Goal: Information Seeking & Learning: Learn about a topic

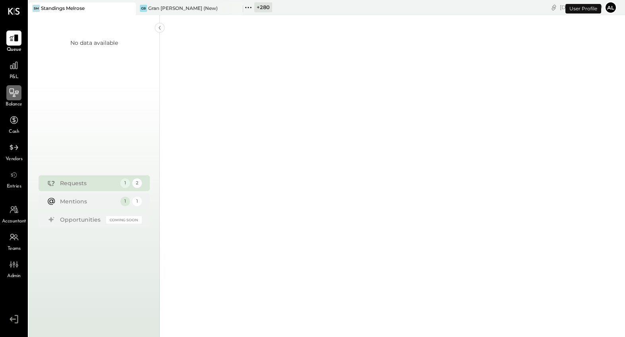
click at [14, 95] on icon at bounding box center [14, 93] width 10 height 10
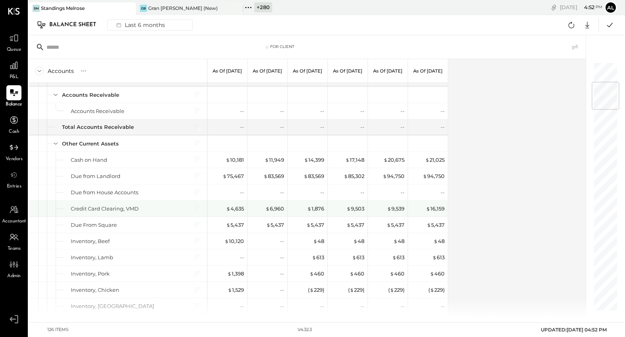
scroll to position [180, 0]
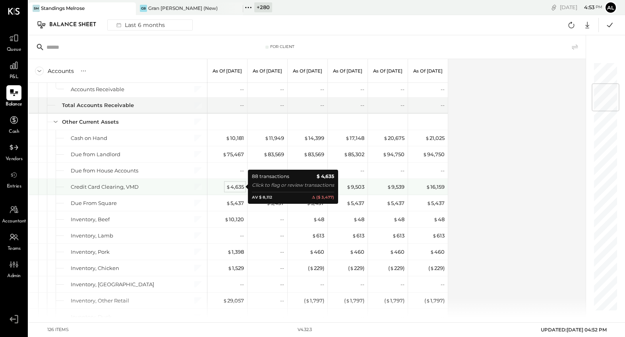
click at [238, 189] on div "$ 4,635" at bounding box center [235, 187] width 18 height 8
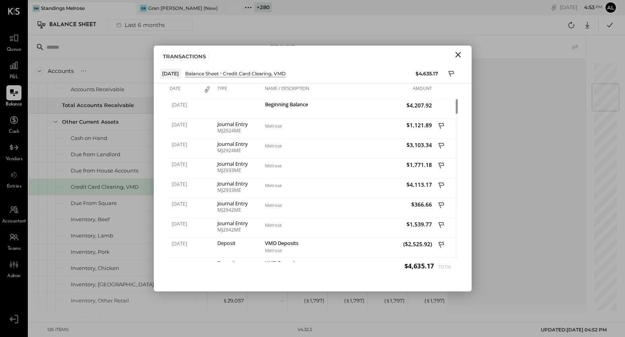
click at [454, 55] on icon "Close" at bounding box center [458, 55] width 10 height 10
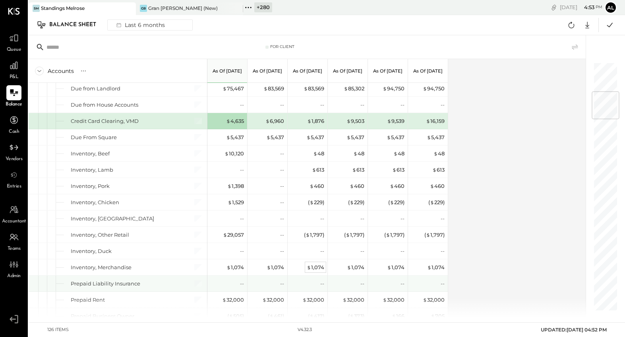
scroll to position [247, 0]
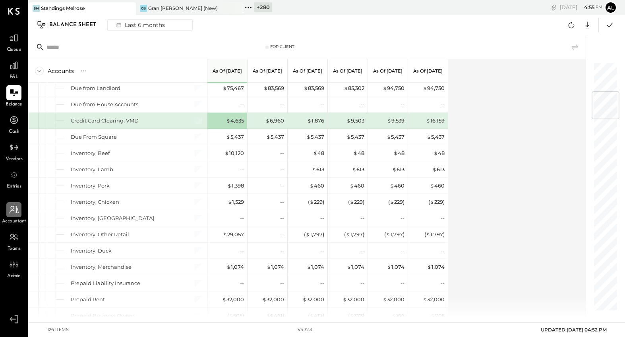
click at [13, 212] on icon at bounding box center [14, 210] width 10 height 10
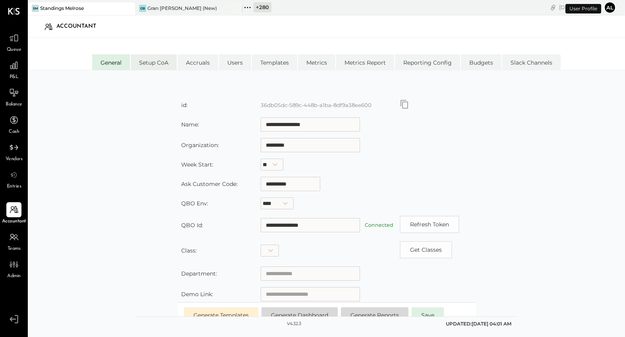
click at [156, 56] on li "Setup CoA" at bounding box center [154, 62] width 46 height 16
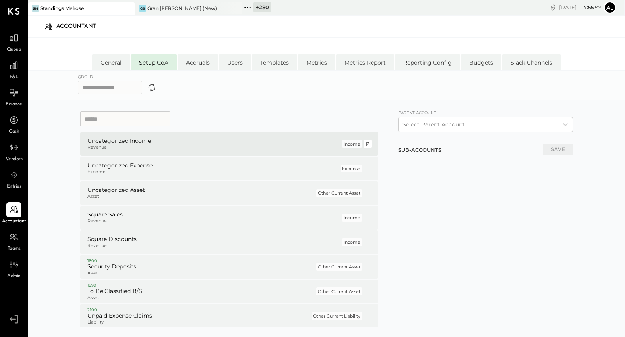
click at [110, 146] on p "Revenue" at bounding box center [213, 148] width 253 height 6
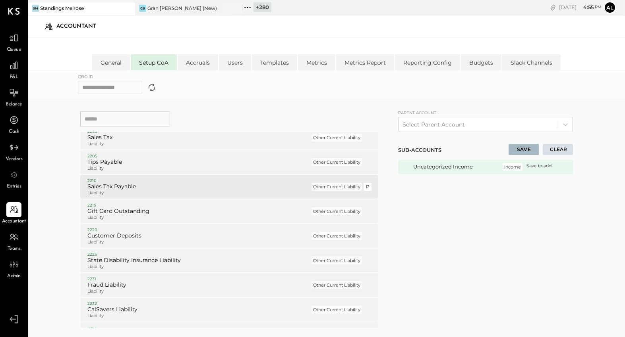
scroll to position [201, 0]
click at [133, 185] on h5 "Sales Tax Payable" at bounding box center [198, 188] width 222 height 7
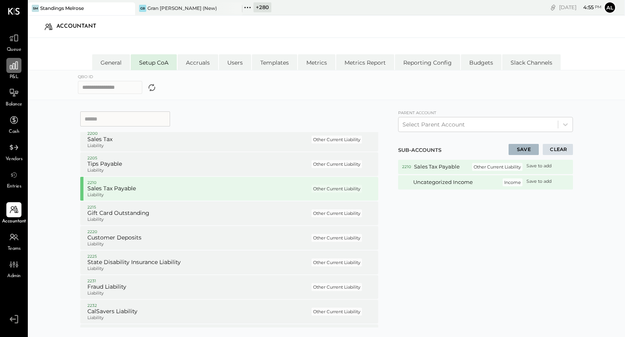
click at [15, 65] on icon at bounding box center [14, 65] width 10 height 10
